Goal: Feedback & Contribution: Submit feedback/report problem

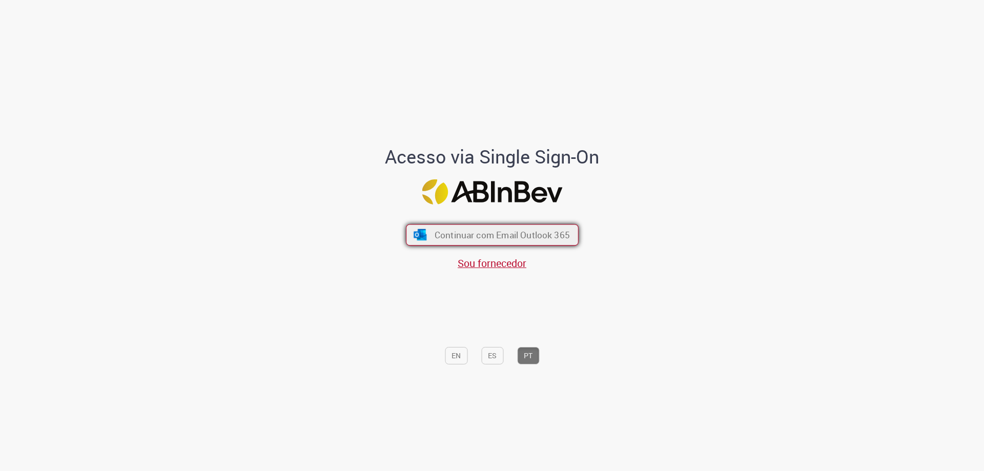
click at [518, 234] on span "Continuar com Email Outlook 365" at bounding box center [501, 235] width 135 height 12
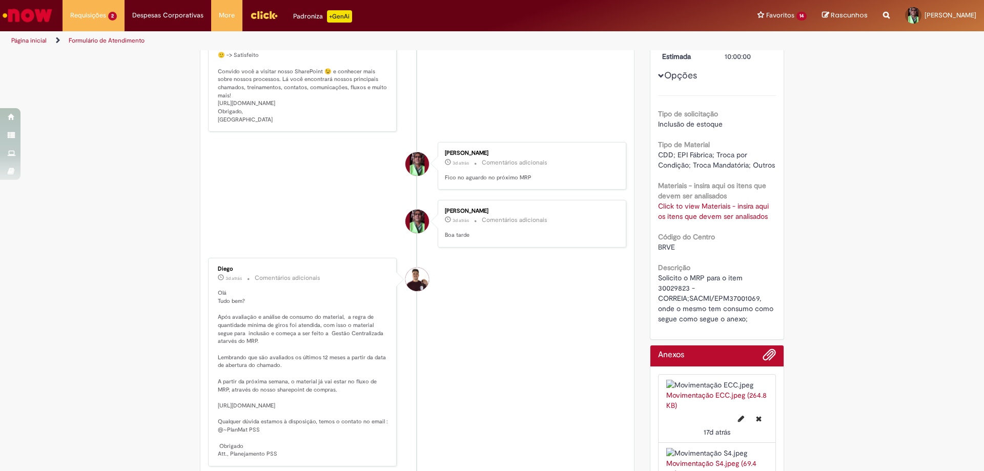
scroll to position [256, 0]
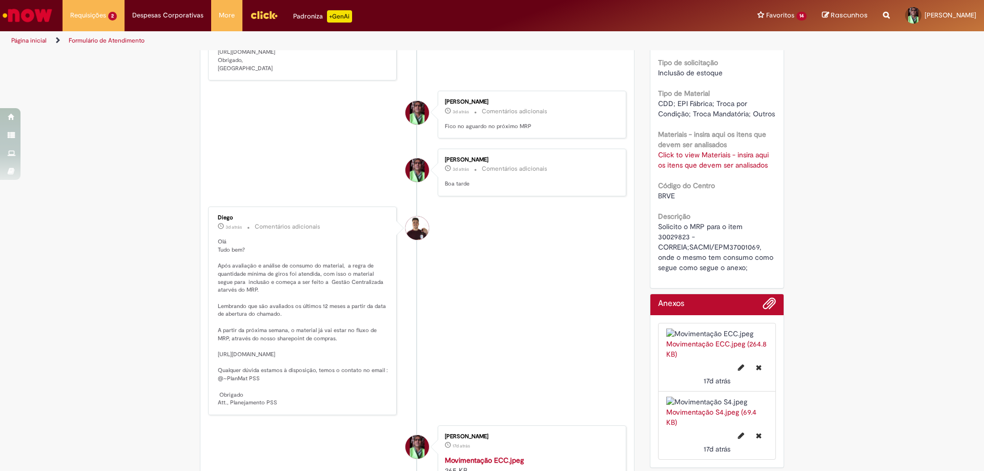
click at [672, 155] on link "Click to view Materiais - insira aqui os itens que devem ser analisados" at bounding box center [713, 159] width 111 height 19
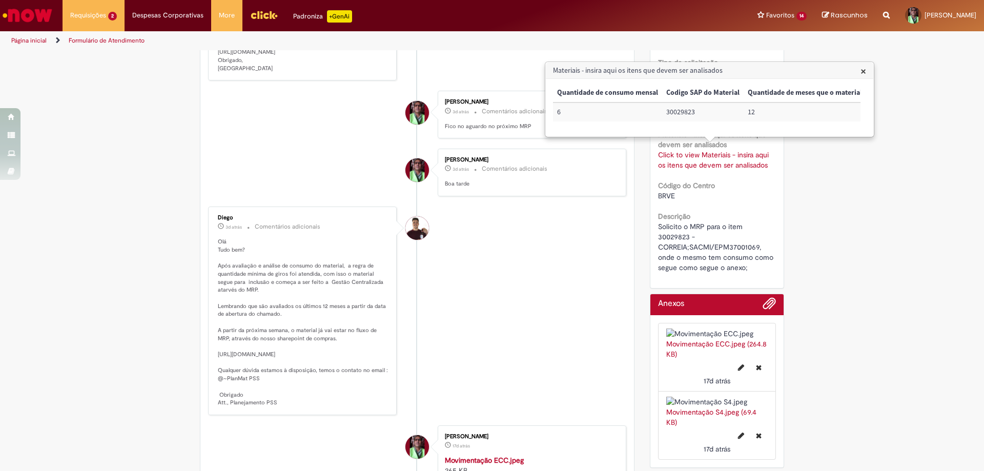
click at [611, 250] on li "Diego 3d atrás 3 dias atrás Comentários adicionais" at bounding box center [417, 311] width 418 height 209
click at [863, 71] on span "×" at bounding box center [864, 71] width 6 height 14
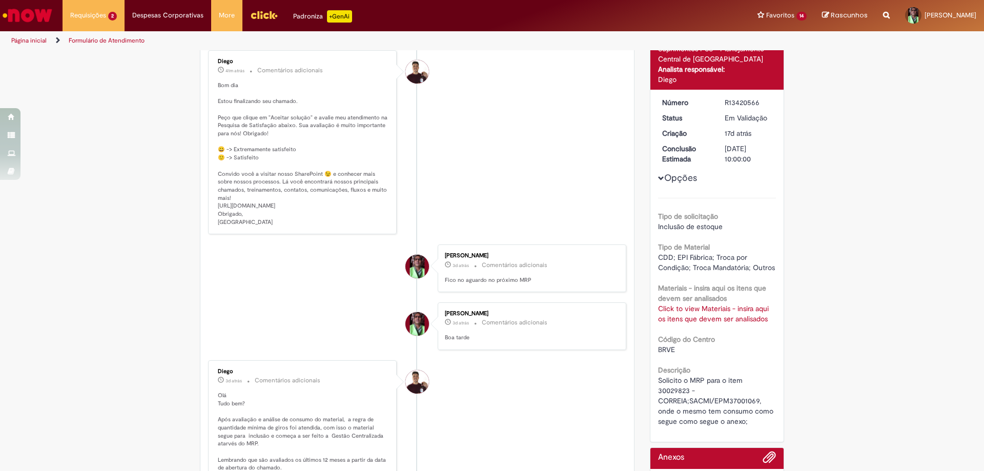
scroll to position [0, 0]
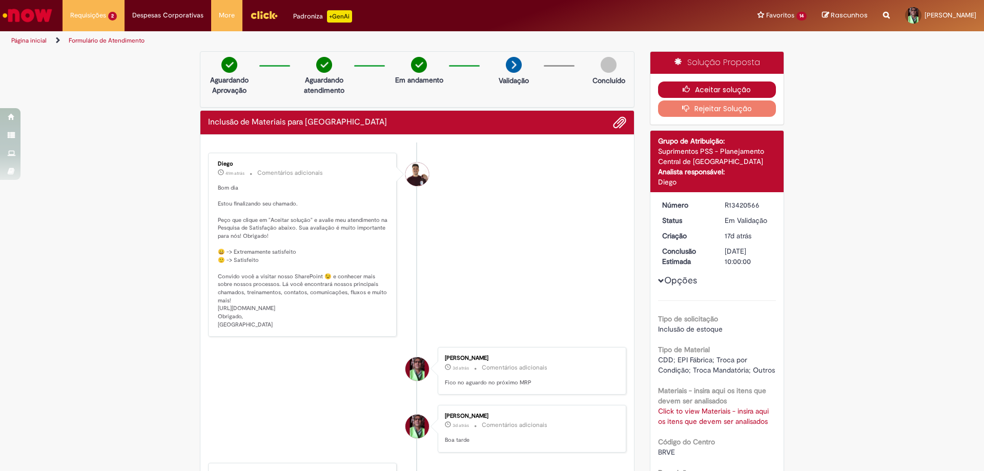
click at [704, 88] on button "Aceitar solução" at bounding box center [717, 90] width 118 height 16
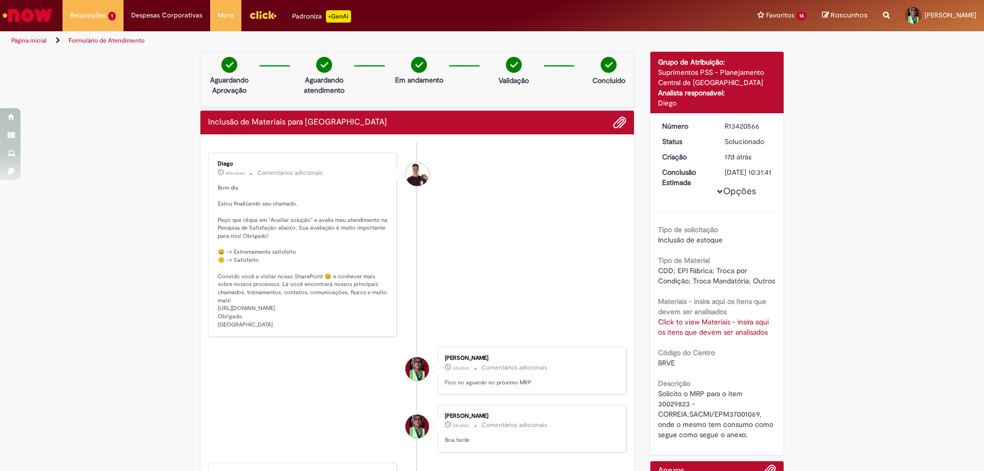
click at [711, 86] on div "Suprimentos PSS - Planejamento Central de [GEOGRAPHIC_DATA]" at bounding box center [717, 77] width 118 height 21
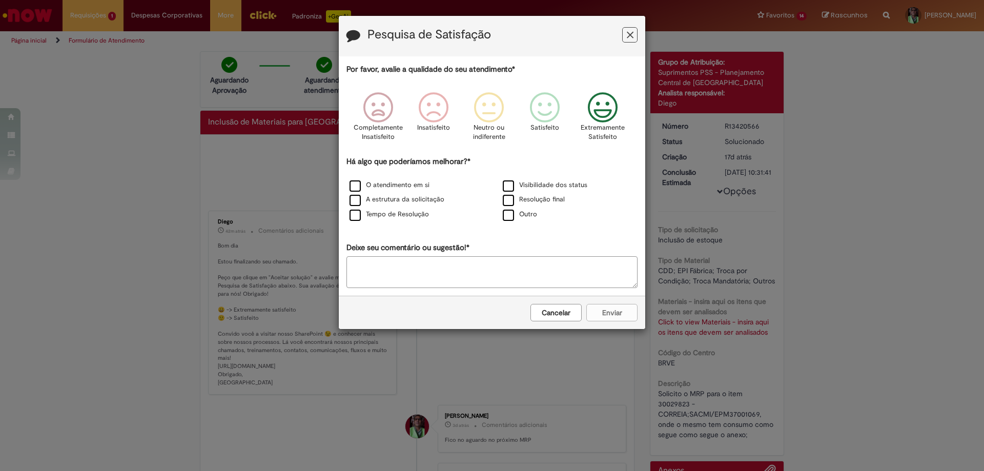
click at [603, 107] on icon "Feedback" at bounding box center [603, 107] width 38 height 31
click at [509, 185] on label "Visibilidade dos status" at bounding box center [545, 185] width 85 height 10
drag, startPoint x: 425, startPoint y: 272, endPoint x: 430, endPoint y: 268, distance: 5.4
click at [429, 269] on textarea "Deixe seu comentário ou sugestão!*" at bounding box center [492, 272] width 291 height 32
type textarea "**********"
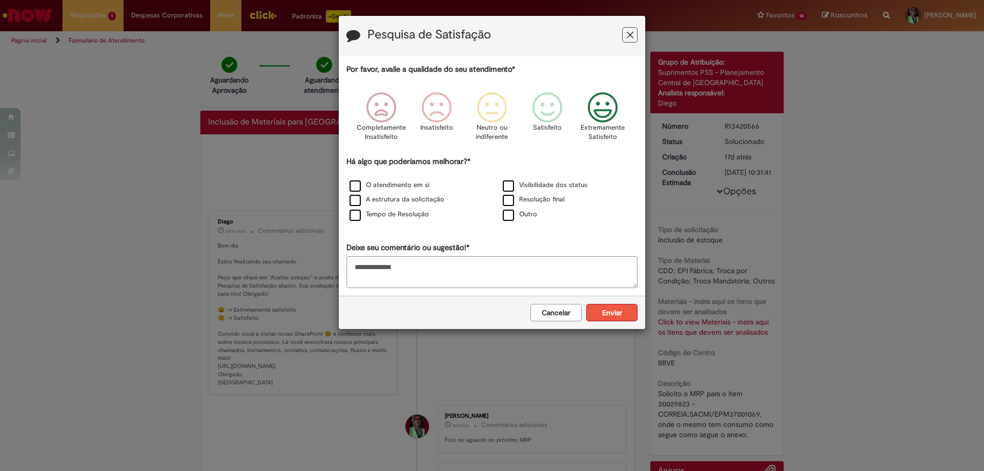
click at [616, 311] on button "Enviar" at bounding box center [611, 312] width 51 height 17
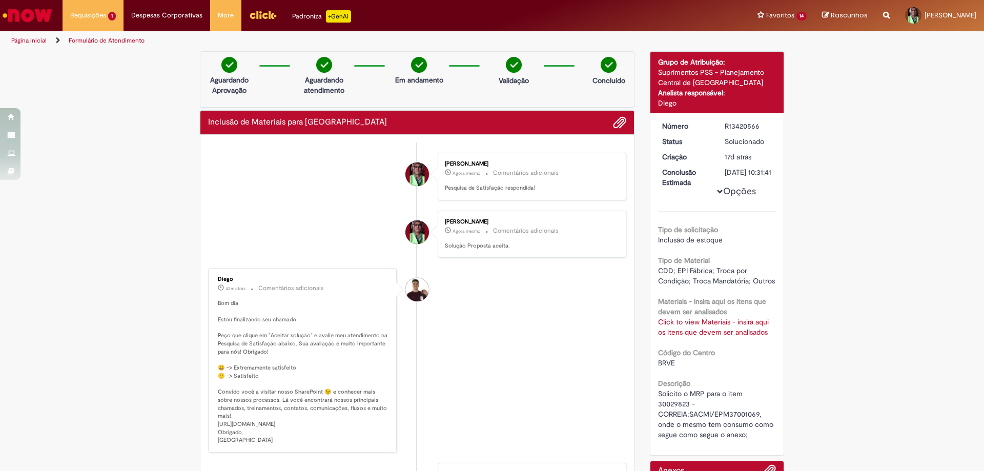
click at [27, 36] on link "Página inicial" at bounding box center [28, 40] width 35 height 8
